Goal: Task Accomplishment & Management: Use online tool/utility

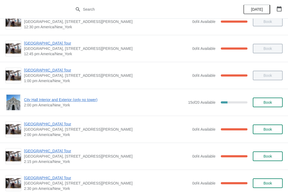
scroll to position [388, 0]
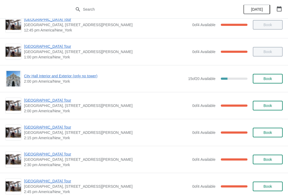
click at [47, 100] on span "[GEOGRAPHIC_DATA] Tour" at bounding box center [107, 100] width 166 height 5
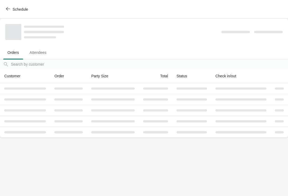
scroll to position [0, 0]
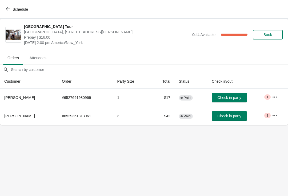
click at [233, 116] on span "Check in party" at bounding box center [229, 116] width 24 height 4
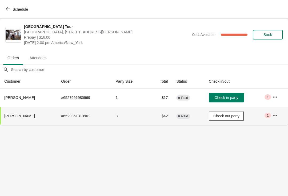
click at [6, 9] on icon "button" at bounding box center [8, 8] width 4 height 3
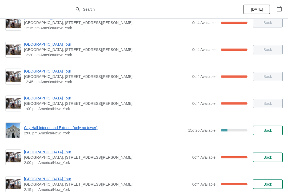
scroll to position [336, 0]
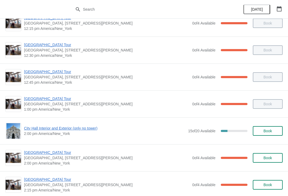
click at [54, 99] on span "[GEOGRAPHIC_DATA] Tour" at bounding box center [107, 98] width 166 height 5
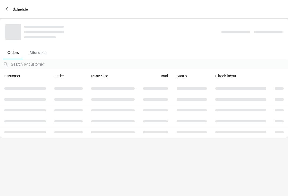
scroll to position [0, 0]
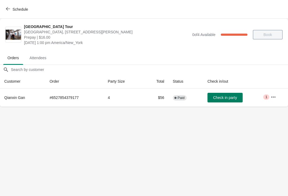
click at [17, 5] on button "Schedule" at bounding box center [18, 10] width 30 height 10
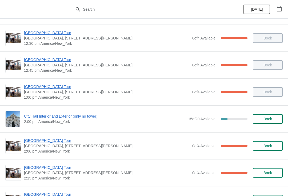
scroll to position [350, 0]
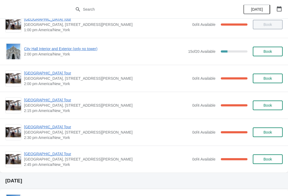
scroll to position [398, 0]
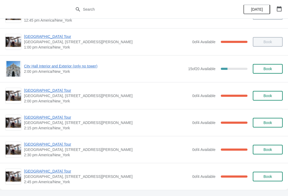
click at [71, 64] on span "City Hall Interior and Exterior (only no tower)" at bounding box center [104, 65] width 161 height 5
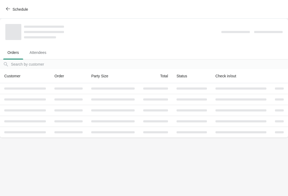
scroll to position [0, 0]
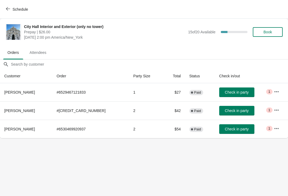
click at [227, 133] on button "Check in party" at bounding box center [236, 129] width 35 height 10
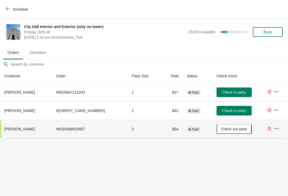
click at [3, 8] on button "Schedule" at bounding box center [18, 10] width 30 height 10
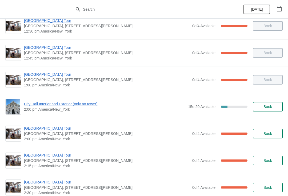
scroll to position [371, 0]
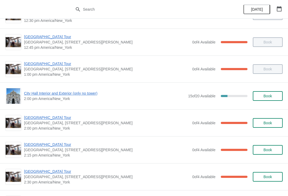
click at [37, 94] on span "City Hall Interior and Exterior (only no tower)" at bounding box center [104, 93] width 161 height 5
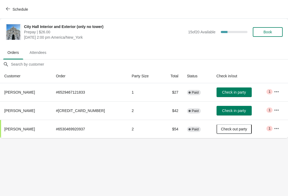
scroll to position [0, 0]
click at [13, 11] on span "Schedule" at bounding box center [20, 9] width 15 height 4
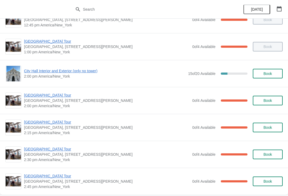
scroll to position [402, 0]
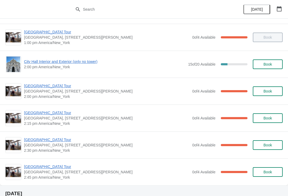
click at [29, 85] on span "[GEOGRAPHIC_DATA] Tour" at bounding box center [107, 85] width 166 height 5
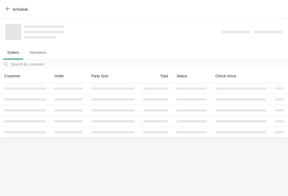
scroll to position [0, 0]
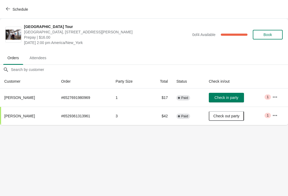
click at [230, 102] on button "Check in party" at bounding box center [226, 98] width 35 height 10
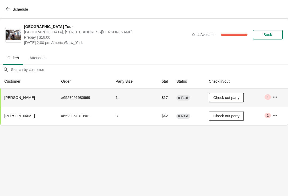
click at [6, 9] on icon "button" at bounding box center [8, 9] width 4 height 4
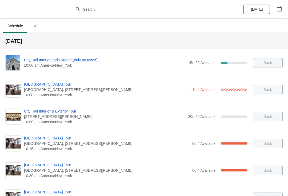
click at [152, 90] on span "[GEOGRAPHIC_DATA], [STREET_ADDRESS][PERSON_NAME]" at bounding box center [106, 89] width 164 height 5
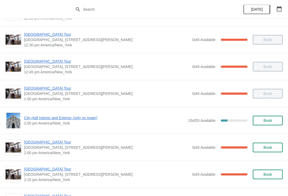
scroll to position [348, 0]
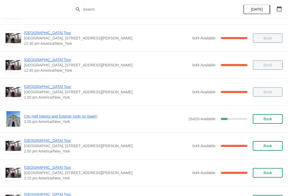
click at [88, 117] on span "City Hall Interior and Exterior (only no tower)" at bounding box center [104, 116] width 161 height 5
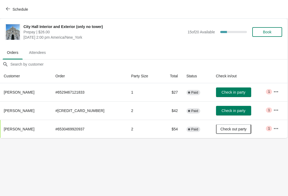
scroll to position [0, 0]
